Goal: Information Seeking & Learning: Find specific fact

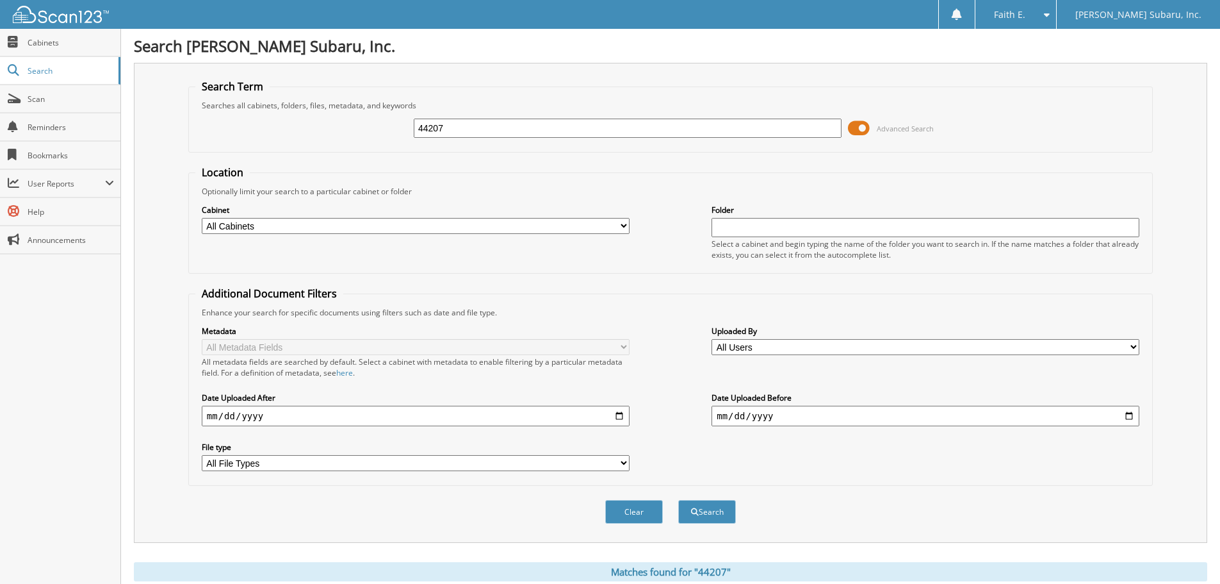
click at [470, 131] on input "44207" at bounding box center [628, 128] width 428 height 19
type input "mh44207"
click at [678, 500] on button "Search" at bounding box center [707, 512] width 58 height 24
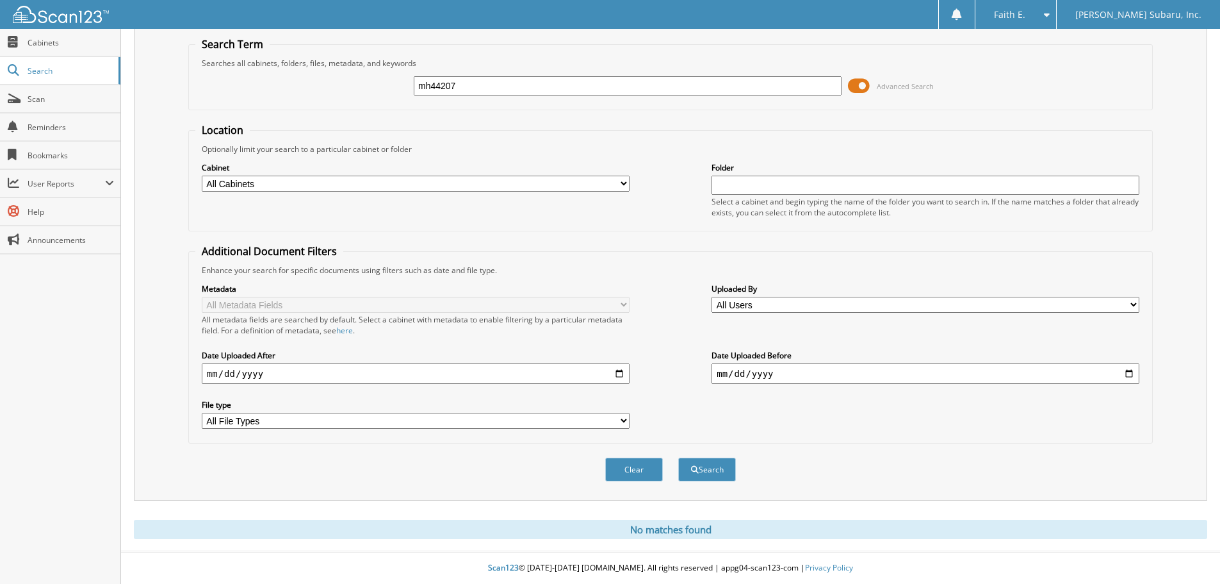
click at [504, 72] on div "mh44207 Advanced Search" at bounding box center [670, 86] width 951 height 35
click at [502, 86] on input "mh44207" at bounding box center [628, 85] width 428 height 19
type input "denton"
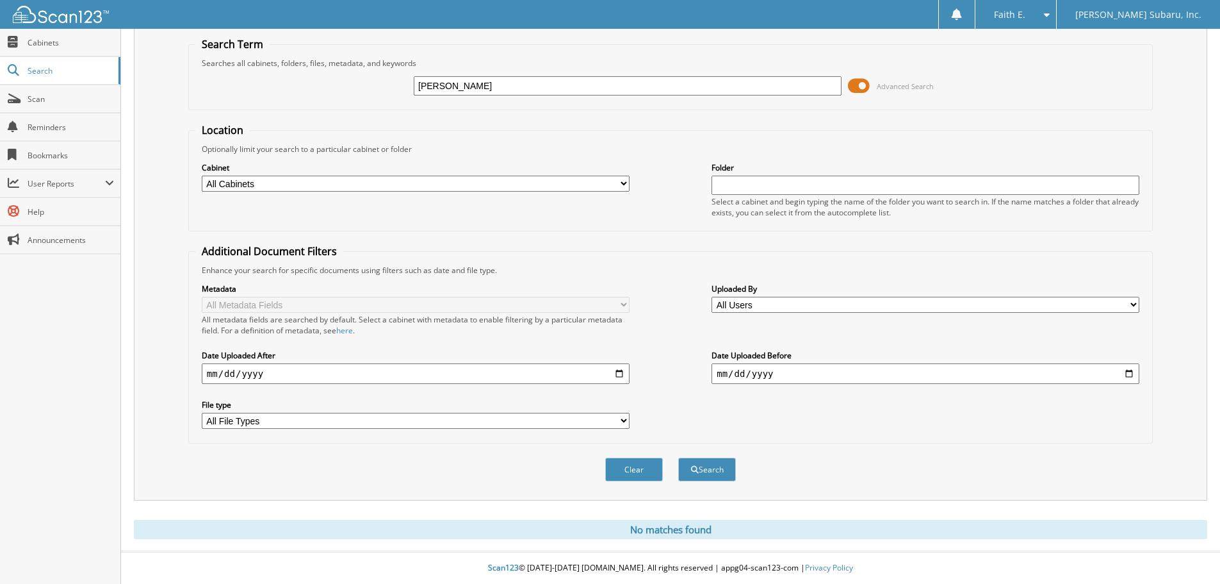
click at [678, 457] on button "Search" at bounding box center [707, 469] width 58 height 24
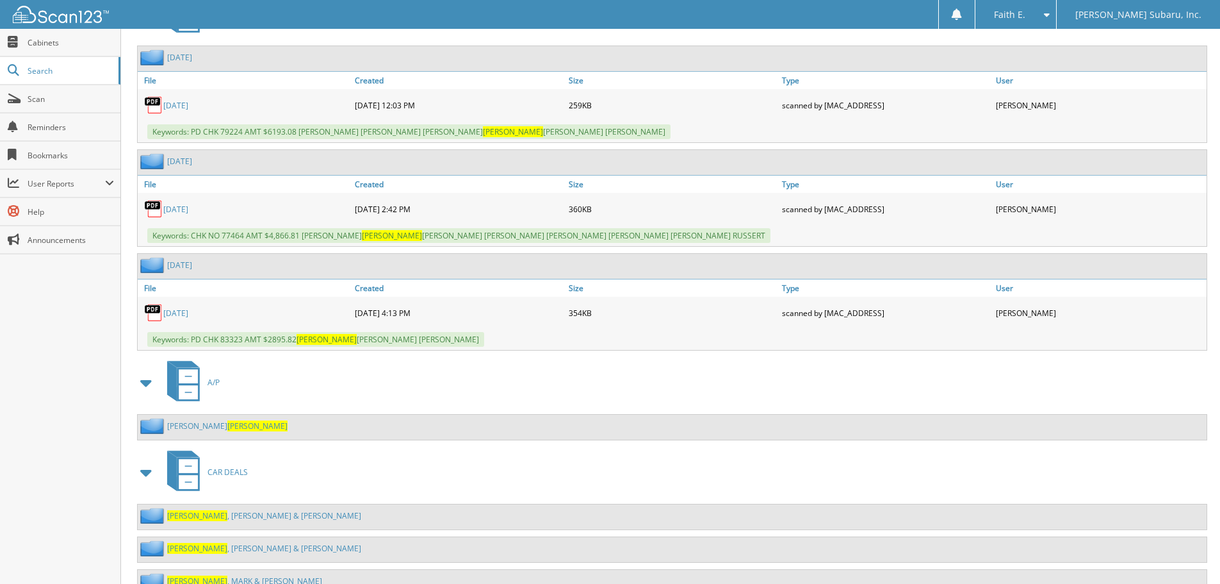
scroll to position [1652, 0]
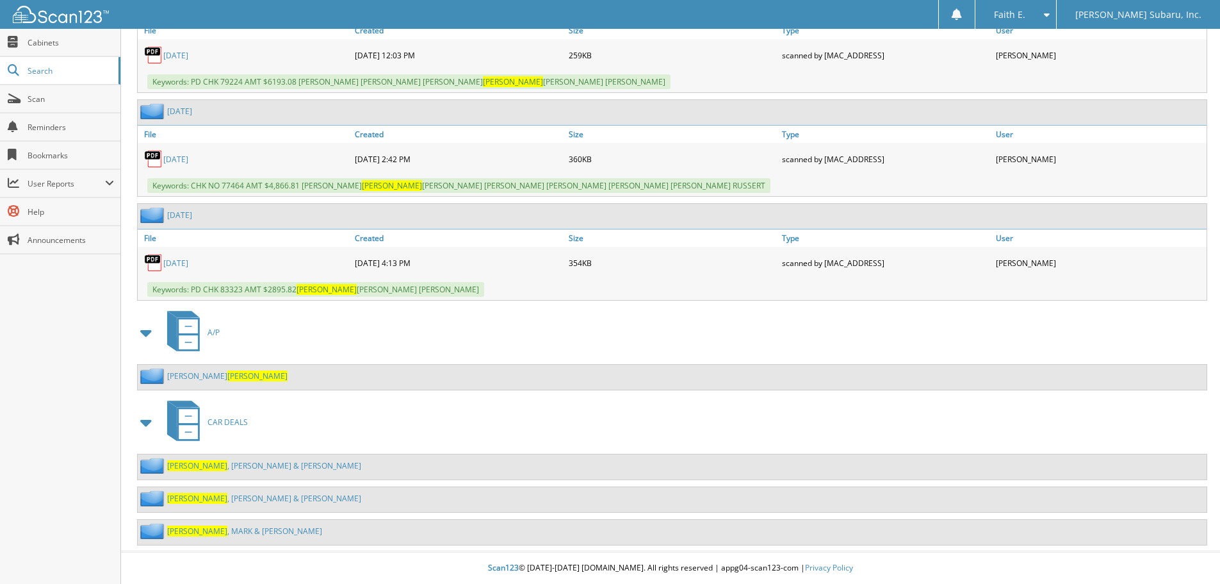
click at [251, 468] on link "DENTON , DONALD & FREIDA" at bounding box center [264, 465] width 194 height 11
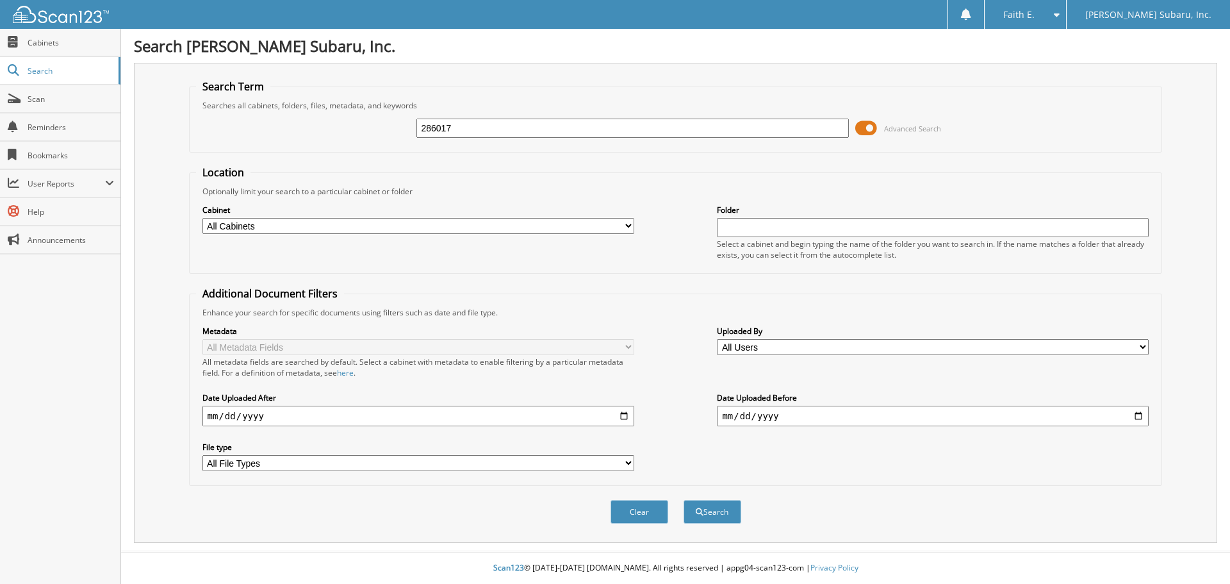
type input "286017"
click at [684, 500] on button "Search" at bounding box center [713, 512] width 58 height 24
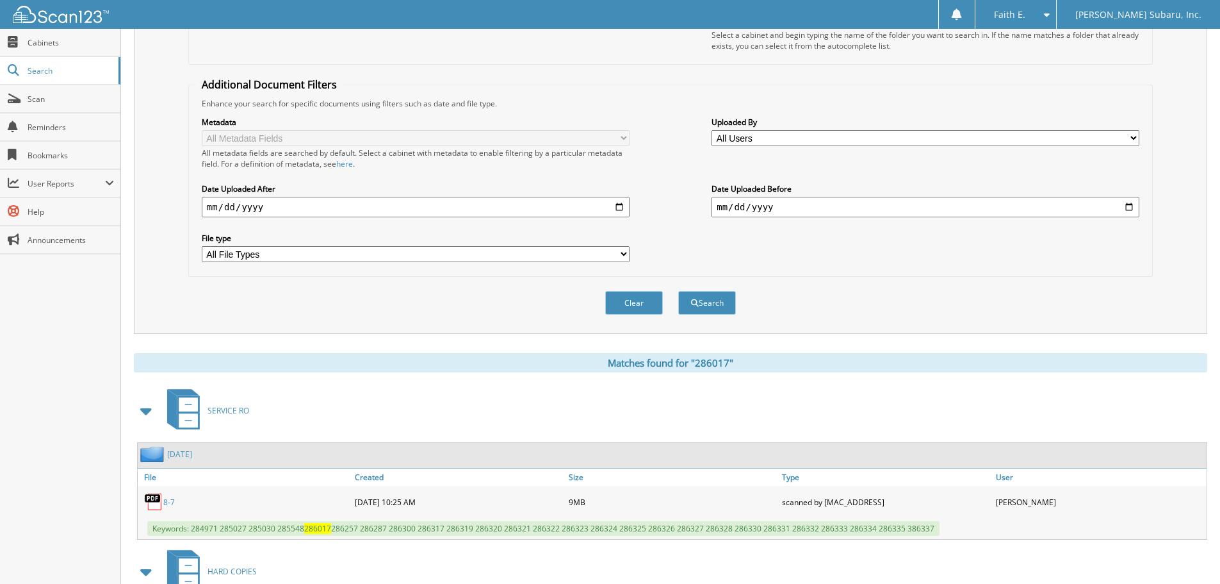
scroll to position [365, 0]
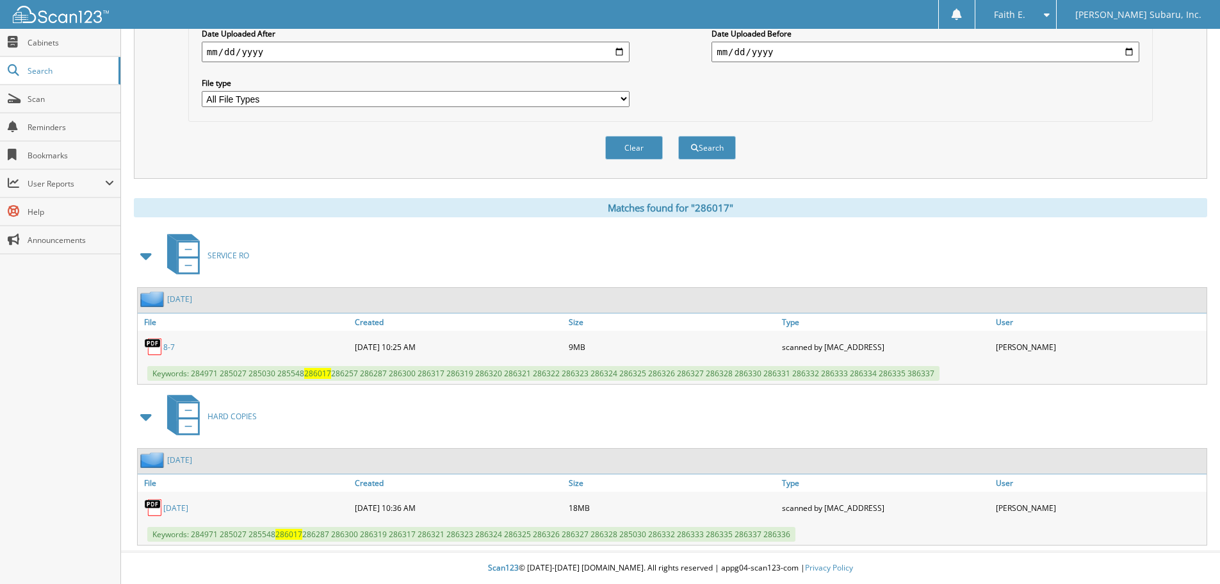
click at [163, 349] on link "8-7" at bounding box center [169, 346] width 12 height 11
click at [176, 505] on link "[DATE]" at bounding box center [175, 507] width 25 height 11
